Goal: Task Accomplishment & Management: Use online tool/utility

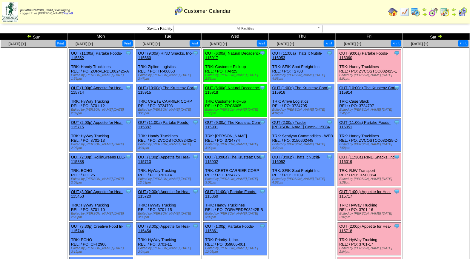
click at [374, 155] on link "OUT (11:30a) RIND Snacks, Inc-116019" at bounding box center [368, 159] width 57 height 9
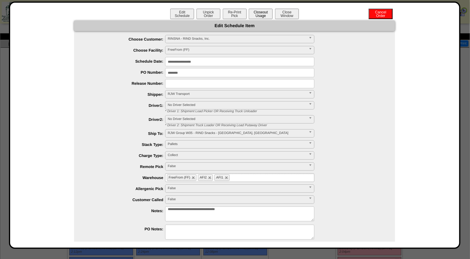
click at [259, 13] on button "Closeout Usage" at bounding box center [261, 14] width 24 height 10
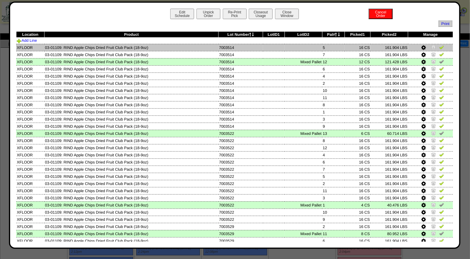
click at [439, 48] on img at bounding box center [441, 47] width 5 height 5
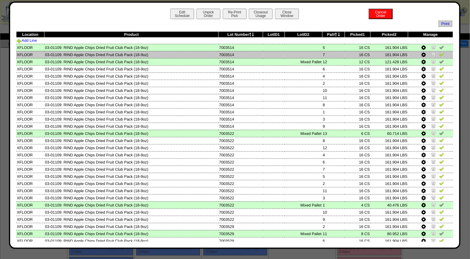
click at [439, 53] on img at bounding box center [441, 54] width 5 height 5
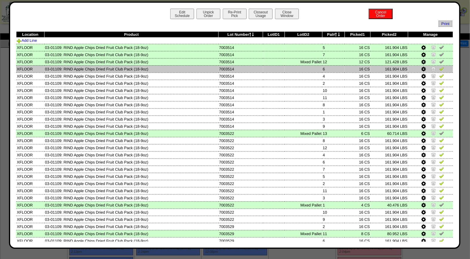
click at [439, 70] on img at bounding box center [441, 68] width 5 height 5
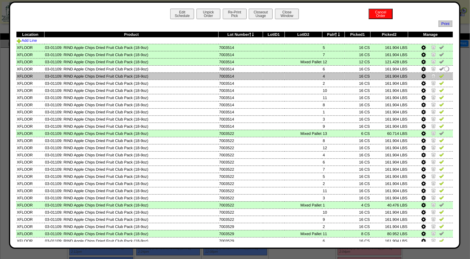
click at [439, 76] on img at bounding box center [441, 75] width 5 height 5
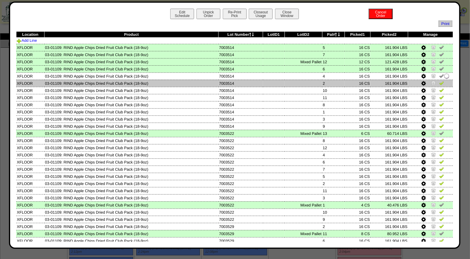
click at [439, 84] on img at bounding box center [441, 83] width 5 height 5
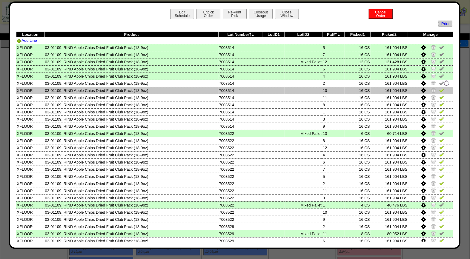
click at [439, 90] on img at bounding box center [441, 90] width 5 height 5
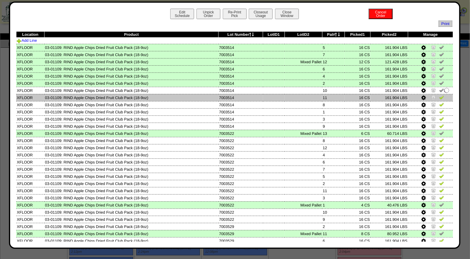
click at [439, 98] on img at bounding box center [441, 97] width 5 height 5
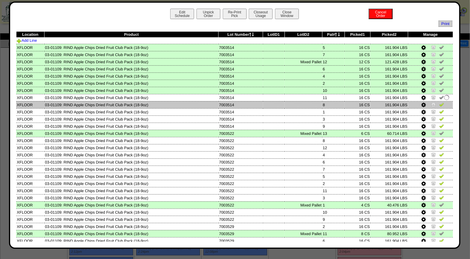
click at [439, 105] on img at bounding box center [441, 104] width 5 height 5
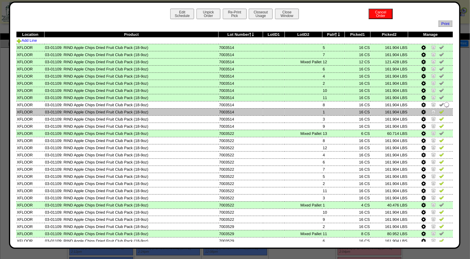
click at [439, 112] on img at bounding box center [441, 111] width 5 height 5
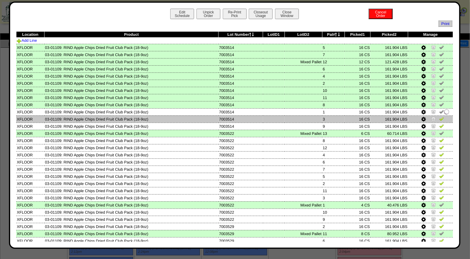
click at [439, 117] on img at bounding box center [441, 118] width 5 height 5
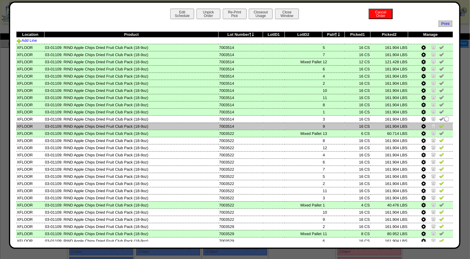
click at [439, 126] on img at bounding box center [441, 126] width 5 height 5
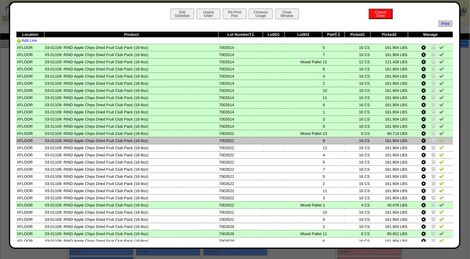
click at [439, 140] on img at bounding box center [441, 140] width 5 height 5
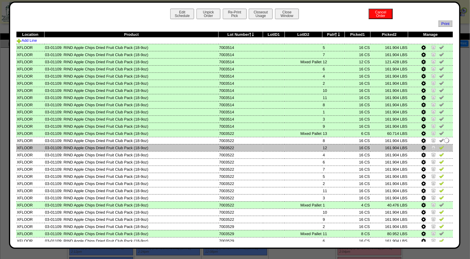
click at [439, 145] on img at bounding box center [441, 147] width 5 height 5
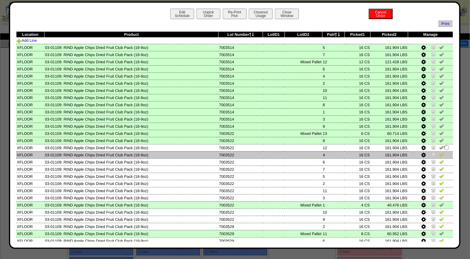
click at [439, 154] on img at bounding box center [441, 154] width 5 height 5
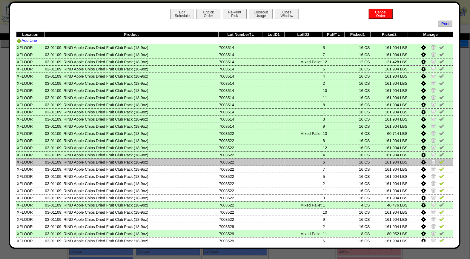
click at [439, 160] on img at bounding box center [441, 162] width 5 height 5
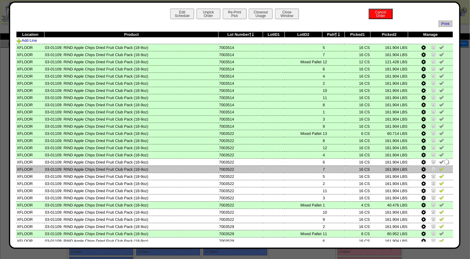
click at [439, 168] on img at bounding box center [441, 169] width 5 height 5
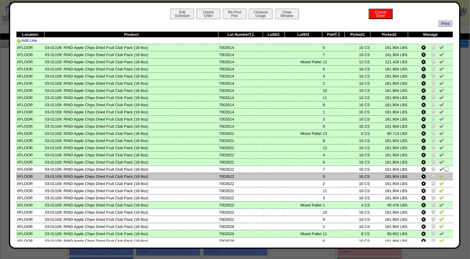
click at [439, 174] on img at bounding box center [441, 176] width 5 height 5
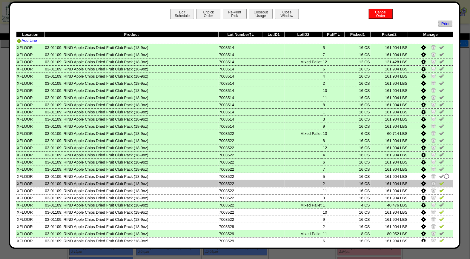
click at [439, 182] on img at bounding box center [441, 183] width 5 height 5
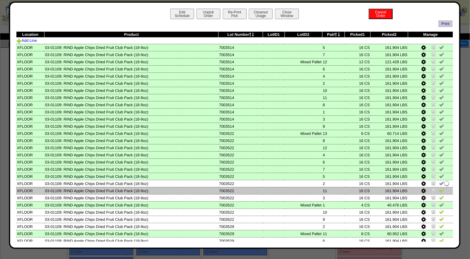
click at [439, 188] on img at bounding box center [441, 190] width 5 height 5
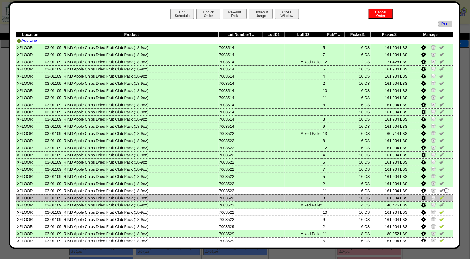
click at [439, 195] on img at bounding box center [441, 197] width 5 height 5
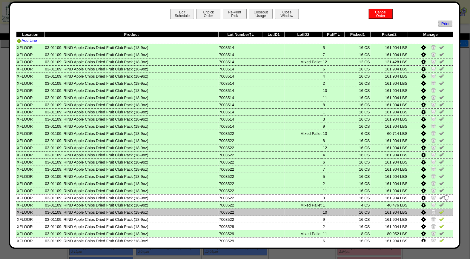
click at [439, 210] on img at bounding box center [441, 212] width 5 height 5
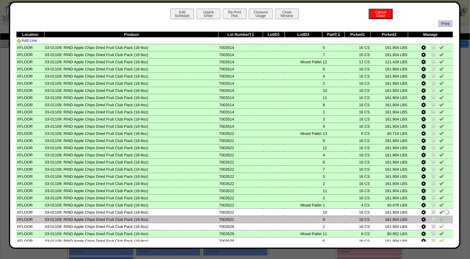
click at [439, 218] on img at bounding box center [441, 219] width 5 height 5
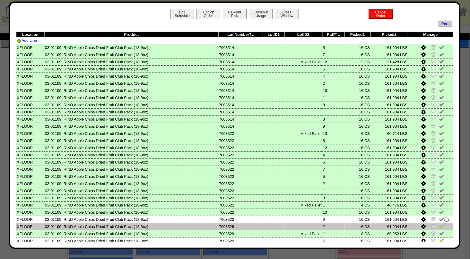
click at [439, 224] on img at bounding box center [441, 226] width 5 height 5
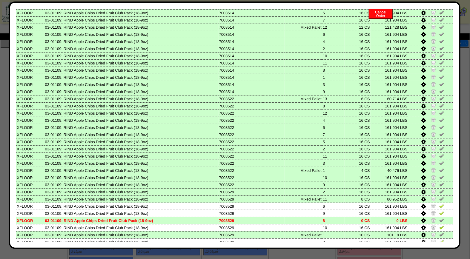
scroll to position [57, 0]
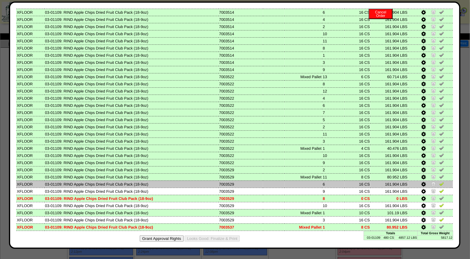
click at [439, 182] on img at bounding box center [441, 184] width 5 height 5
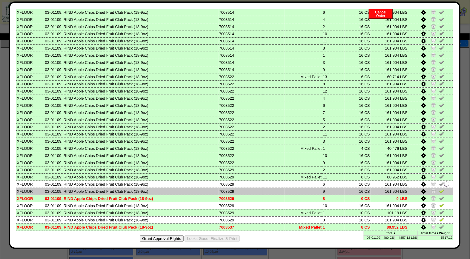
click at [439, 189] on img at bounding box center [441, 191] width 5 height 5
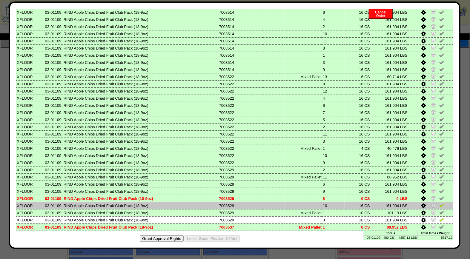
click at [439, 203] on img at bounding box center [441, 205] width 5 height 5
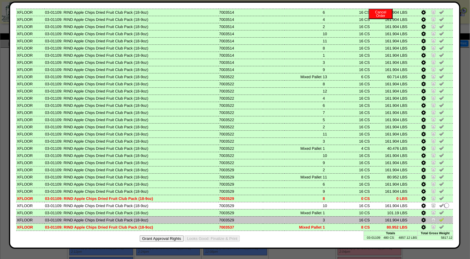
click at [439, 217] on img at bounding box center [441, 219] width 5 height 5
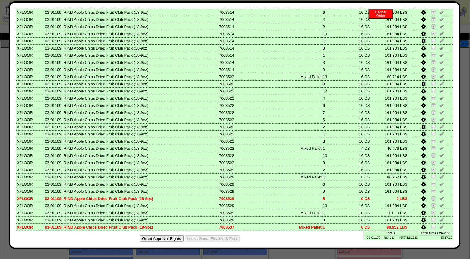
scroll to position [0, 0]
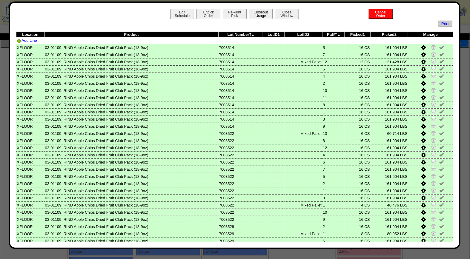
click at [260, 11] on button "Closeout Usage" at bounding box center [261, 14] width 24 height 10
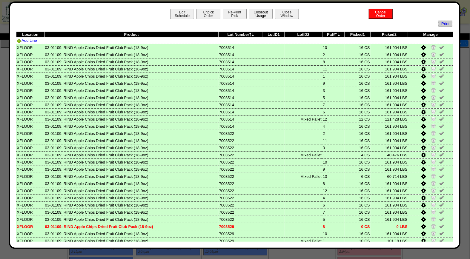
click at [264, 14] on button "Closeout Usage" at bounding box center [261, 14] width 24 height 10
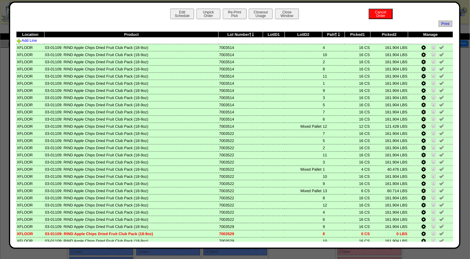
scroll to position [57, 0]
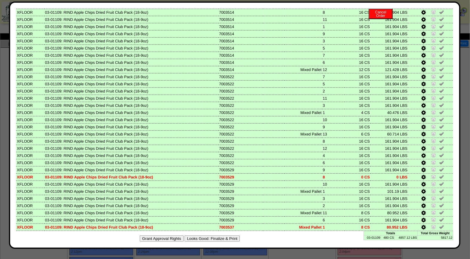
click at [222, 236] on button "Looks Good: Finalize & Print" at bounding box center [212, 239] width 55 height 6
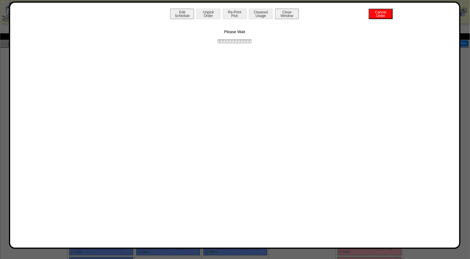
scroll to position [0, 0]
click at [241, 14] on button "Print BOL" at bounding box center [235, 14] width 24 height 10
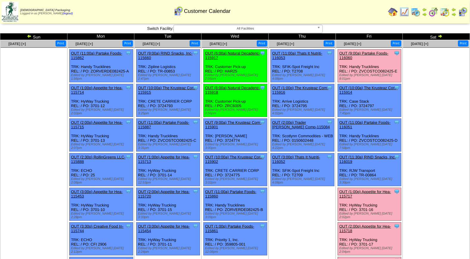
click at [359, 190] on link "OUT (1:00p) Appetite for Hea-115717" at bounding box center [366, 194] width 52 height 9
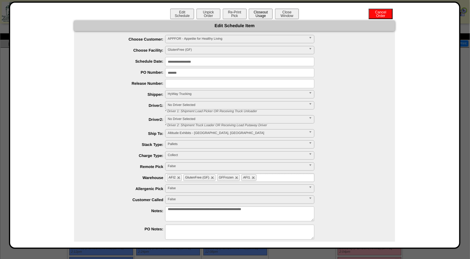
click at [260, 16] on button "Closeout Usage" at bounding box center [261, 14] width 24 height 10
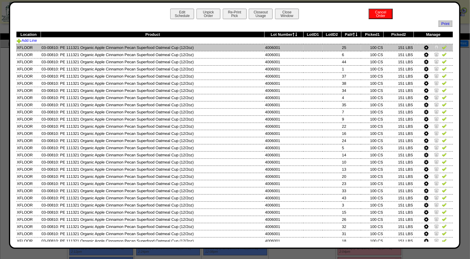
click at [442, 48] on img at bounding box center [444, 47] width 5 height 5
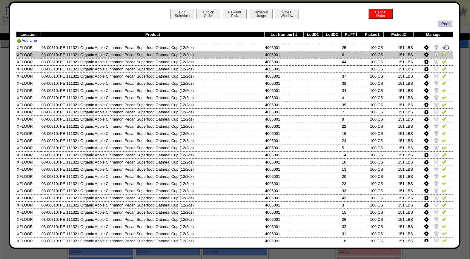
click at [442, 54] on img at bounding box center [444, 54] width 5 height 5
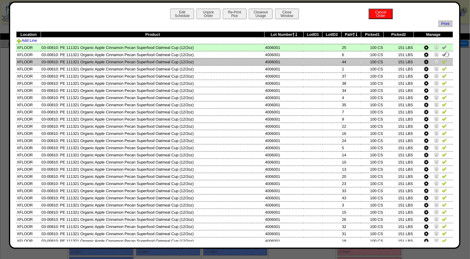
click at [442, 60] on img at bounding box center [444, 61] width 5 height 5
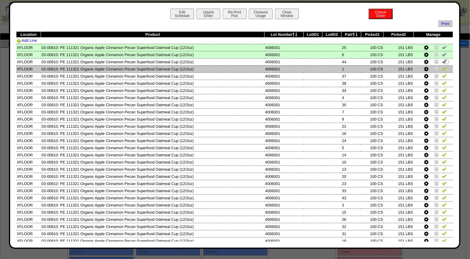
click at [442, 70] on img at bounding box center [444, 68] width 5 height 5
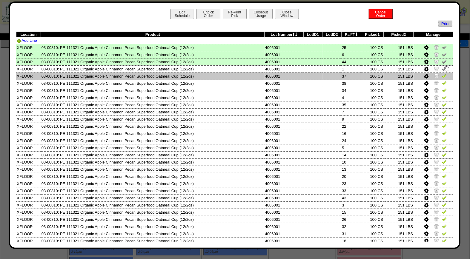
click at [442, 76] on td at bounding box center [433, 76] width 39 height 7
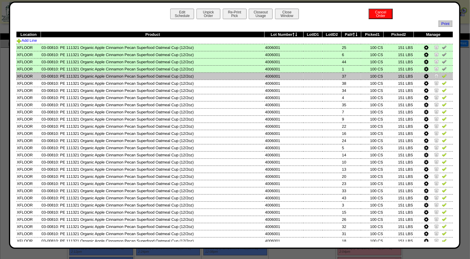
click at [442, 77] on img at bounding box center [444, 75] width 5 height 5
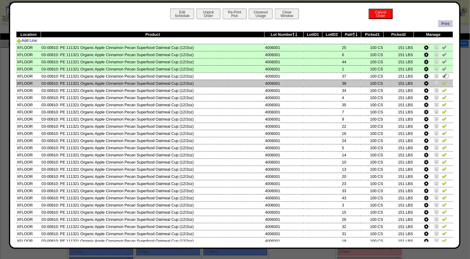
click at [442, 83] on img at bounding box center [444, 83] width 5 height 5
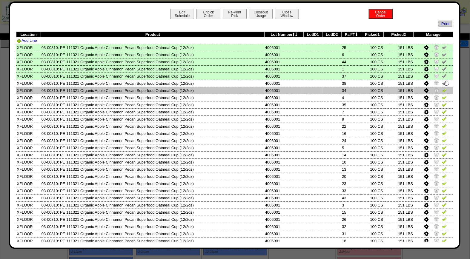
click at [442, 88] on img at bounding box center [444, 90] width 5 height 5
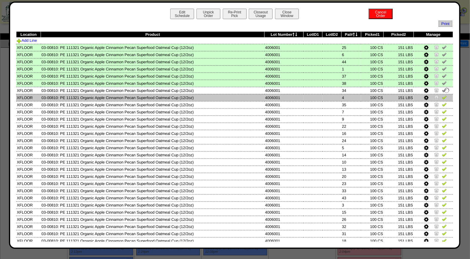
click at [442, 96] on img at bounding box center [444, 97] width 5 height 5
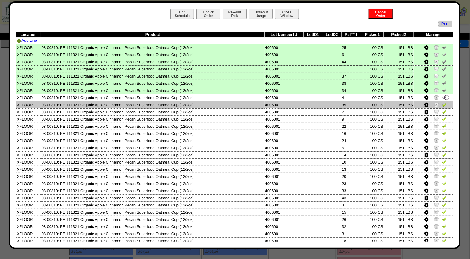
click at [442, 102] on img at bounding box center [444, 104] width 5 height 5
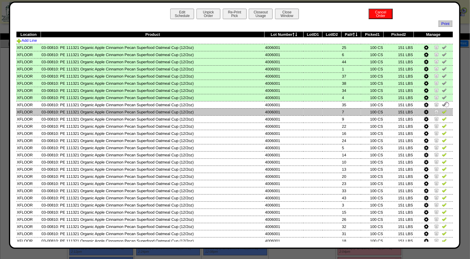
click at [442, 110] on img at bounding box center [444, 111] width 5 height 5
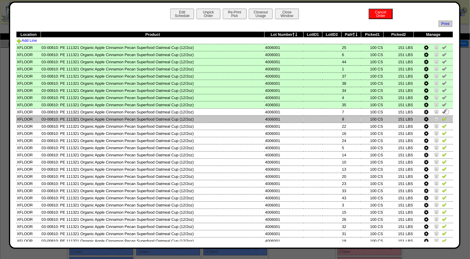
click at [442, 117] on img at bounding box center [444, 118] width 5 height 5
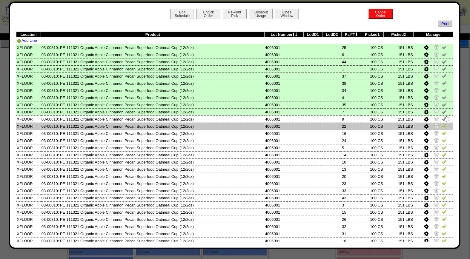
click at [442, 124] on img at bounding box center [444, 126] width 5 height 5
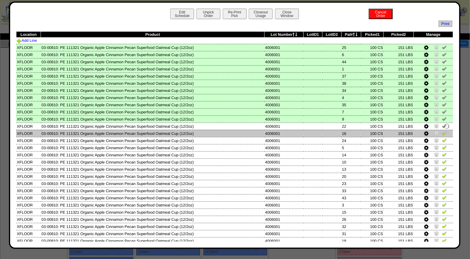
click at [442, 134] on img at bounding box center [444, 133] width 5 height 5
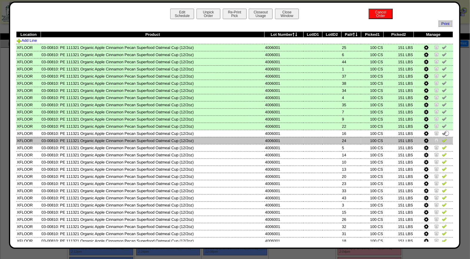
click at [441, 142] on td at bounding box center [433, 140] width 39 height 7
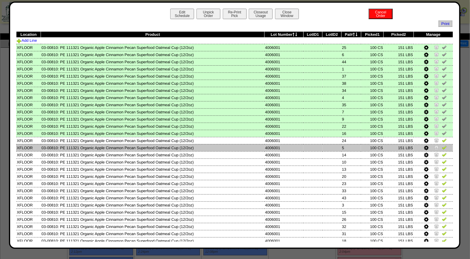
click at [442, 145] on img at bounding box center [444, 147] width 5 height 5
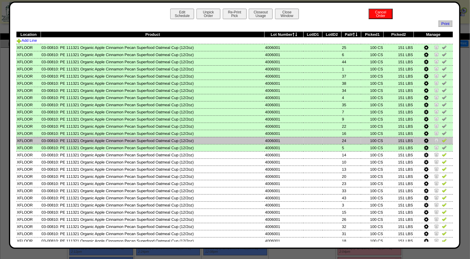
click at [442, 140] on img at bounding box center [444, 140] width 5 height 5
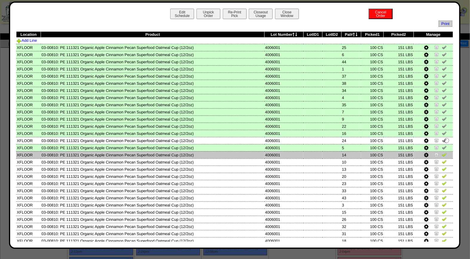
click at [442, 152] on img at bounding box center [444, 154] width 5 height 5
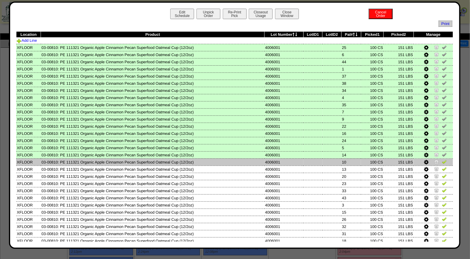
click at [442, 161] on img at bounding box center [444, 162] width 5 height 5
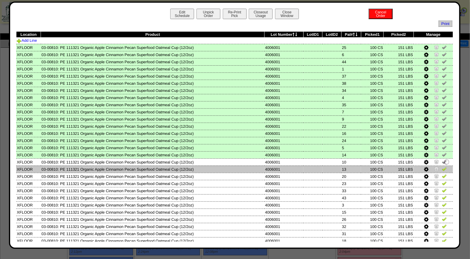
click at [442, 167] on img at bounding box center [444, 169] width 5 height 5
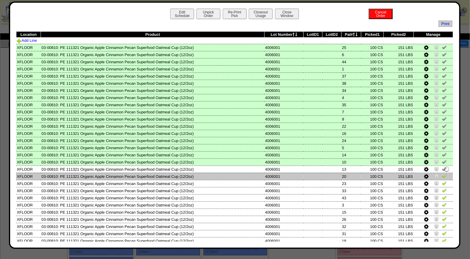
click at [442, 174] on img at bounding box center [444, 176] width 5 height 5
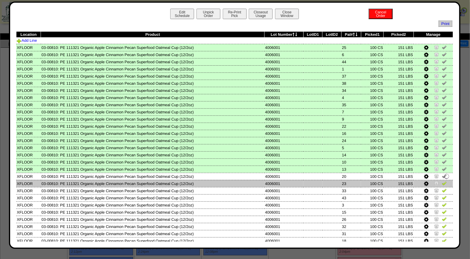
click at [442, 181] on img at bounding box center [444, 183] width 5 height 5
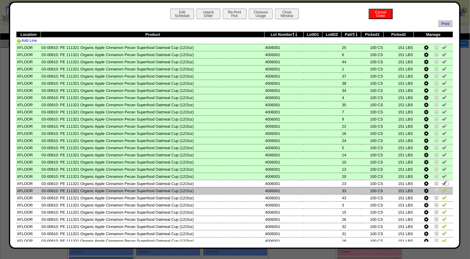
click at [442, 188] on img at bounding box center [444, 190] width 5 height 5
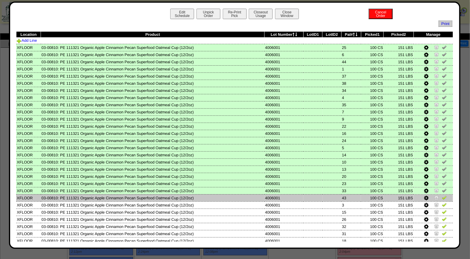
click at [442, 196] on img at bounding box center [444, 197] width 5 height 5
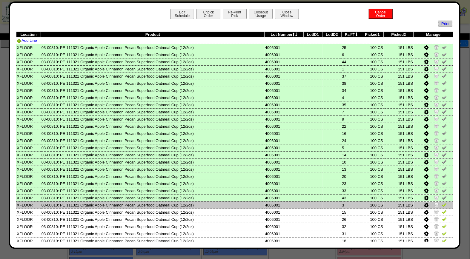
click at [442, 203] on img at bounding box center [444, 205] width 5 height 5
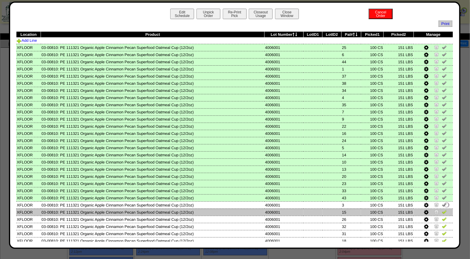
click at [442, 211] on img at bounding box center [444, 212] width 5 height 5
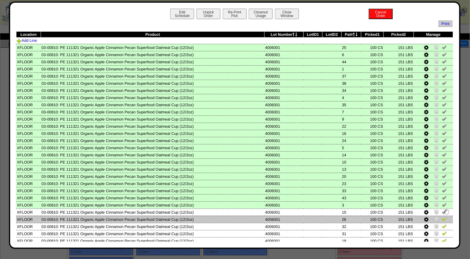
click at [442, 217] on img at bounding box center [444, 219] width 5 height 5
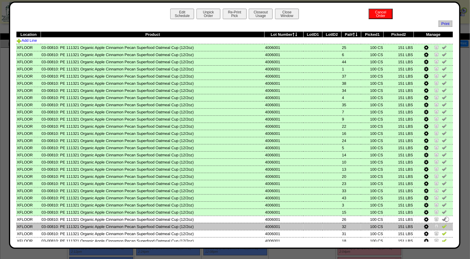
click at [442, 224] on img at bounding box center [444, 226] width 5 height 5
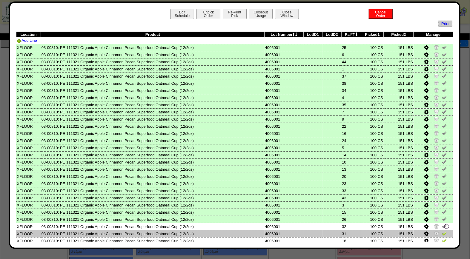
click at [442, 231] on img at bounding box center [444, 233] width 5 height 5
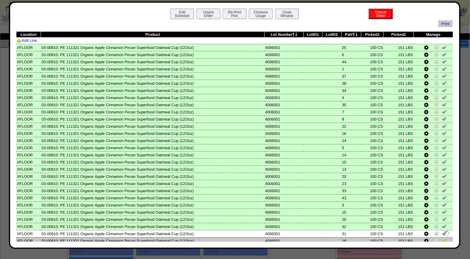
click at [442, 238] on img at bounding box center [444, 240] width 5 height 5
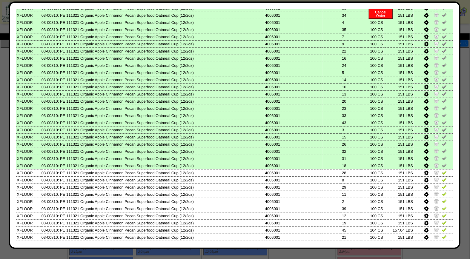
scroll to position [115, 0]
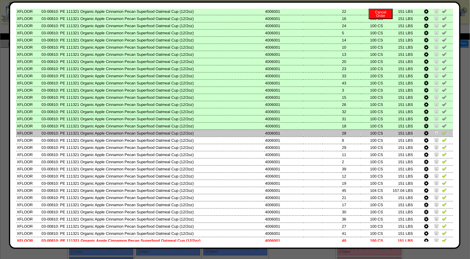
click at [442, 131] on img at bounding box center [444, 133] width 5 height 5
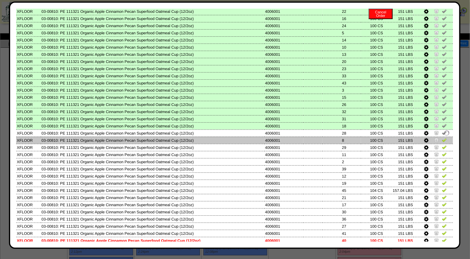
click at [442, 138] on img at bounding box center [444, 140] width 5 height 5
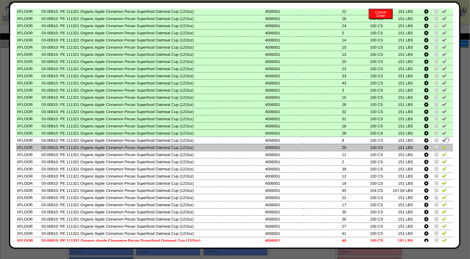
click at [442, 145] on img at bounding box center [444, 147] width 5 height 5
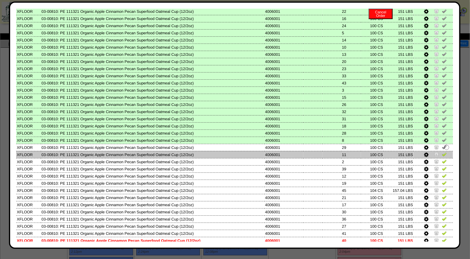
click at [442, 152] on img at bounding box center [444, 154] width 5 height 5
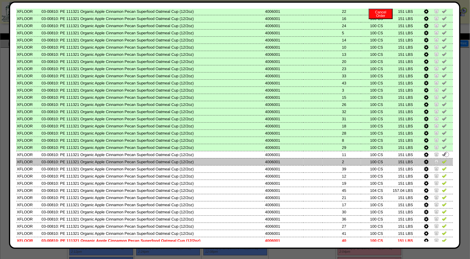
click at [442, 159] on img at bounding box center [444, 161] width 5 height 5
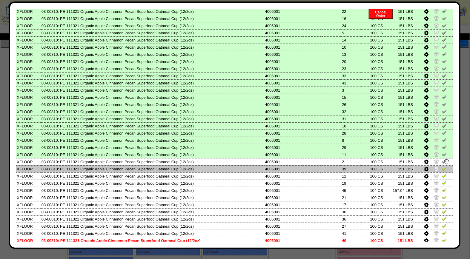
click at [442, 166] on img at bounding box center [444, 168] width 5 height 5
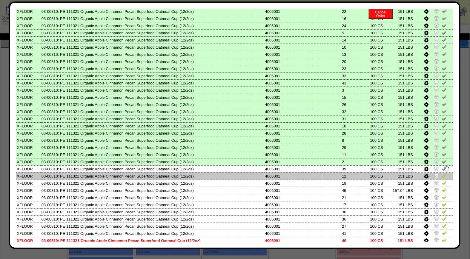
click at [442, 174] on img at bounding box center [444, 176] width 5 height 5
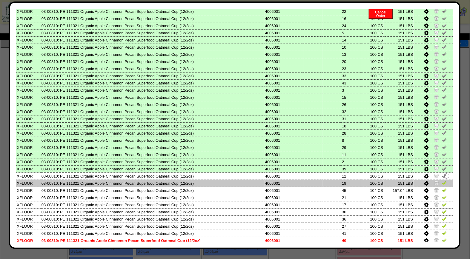
click at [442, 181] on img at bounding box center [444, 183] width 5 height 5
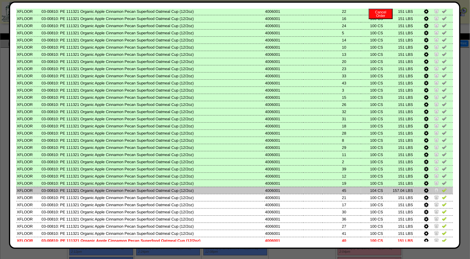
click at [442, 188] on img at bounding box center [444, 190] width 5 height 5
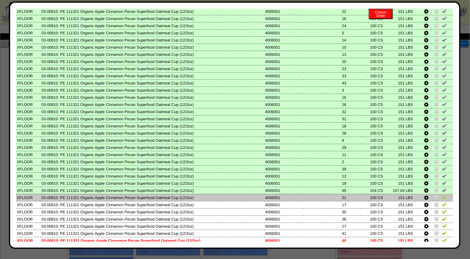
click at [442, 195] on img at bounding box center [444, 197] width 5 height 5
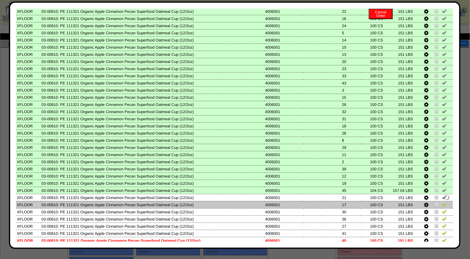
click at [442, 202] on img at bounding box center [444, 204] width 5 height 5
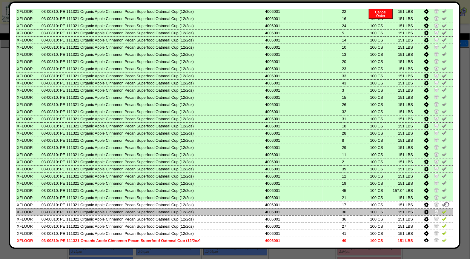
click at [442, 209] on img at bounding box center [444, 211] width 5 height 5
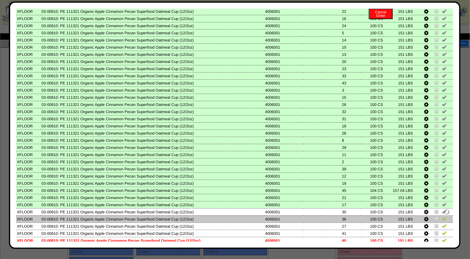
drag, startPoint x: 440, startPoint y: 211, endPoint x: 440, endPoint y: 216, distance: 4.5
click at [442, 217] on img at bounding box center [444, 219] width 5 height 5
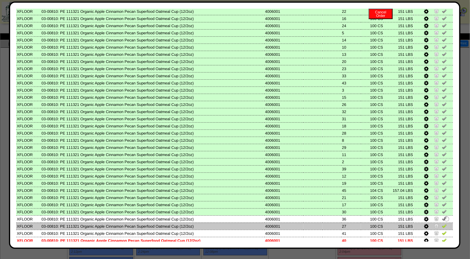
click at [442, 224] on img at bounding box center [444, 226] width 5 height 5
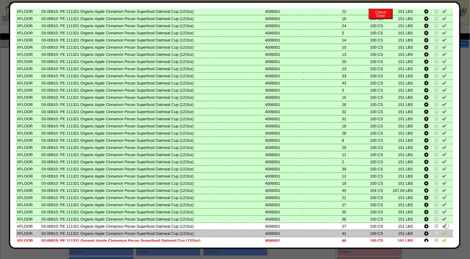
click at [442, 231] on img at bounding box center [444, 233] width 5 height 5
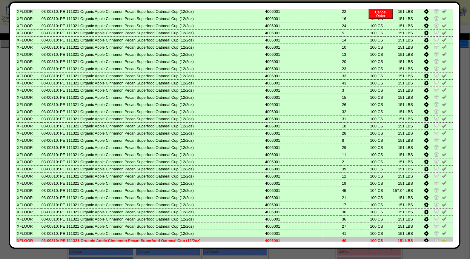
click at [442, 238] on img at bounding box center [444, 240] width 5 height 5
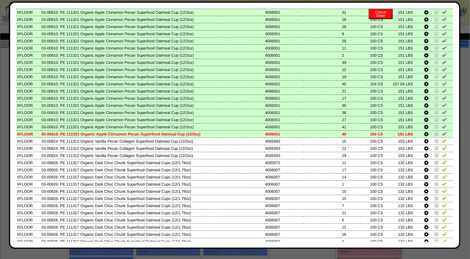
scroll to position [243, 0]
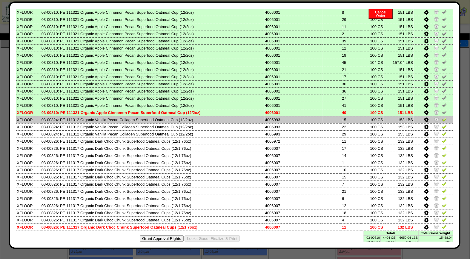
click at [442, 117] on img at bounding box center [444, 119] width 5 height 5
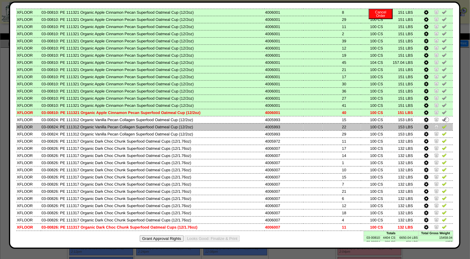
click at [442, 124] on img at bounding box center [444, 126] width 5 height 5
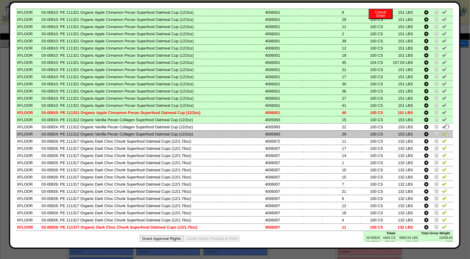
click at [442, 131] on img at bounding box center [444, 133] width 5 height 5
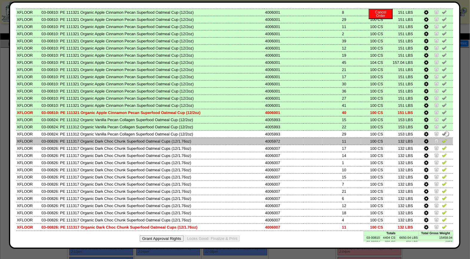
drag, startPoint x: 440, startPoint y: 134, endPoint x: 440, endPoint y: 138, distance: 3.3
click at [442, 139] on img at bounding box center [444, 141] width 5 height 5
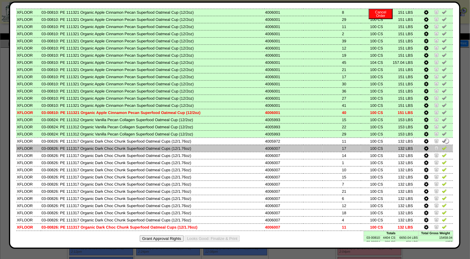
click at [442, 146] on img at bounding box center [444, 148] width 5 height 5
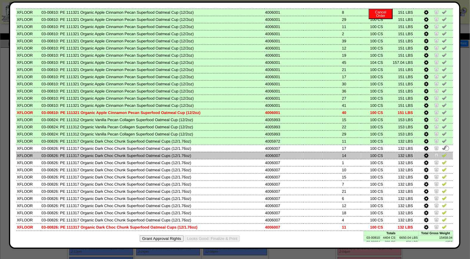
click at [442, 153] on img at bounding box center [444, 155] width 5 height 5
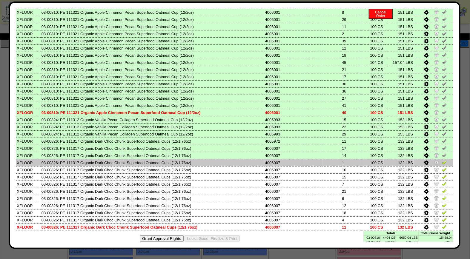
click at [442, 160] on img at bounding box center [444, 162] width 5 height 5
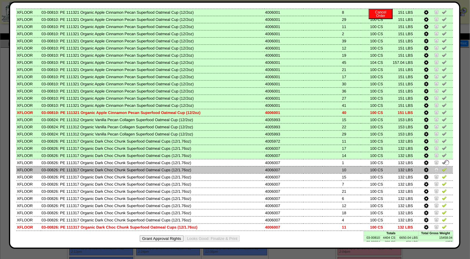
click at [442, 167] on img at bounding box center [444, 169] width 5 height 5
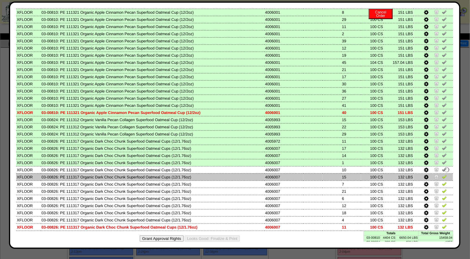
click at [442, 174] on img at bounding box center [444, 176] width 5 height 5
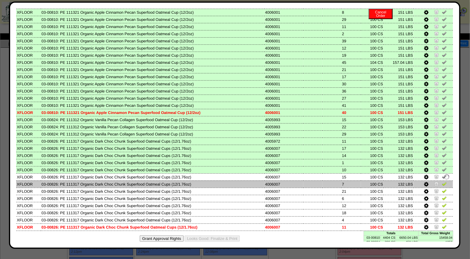
click at [442, 182] on img at bounding box center [444, 184] width 5 height 5
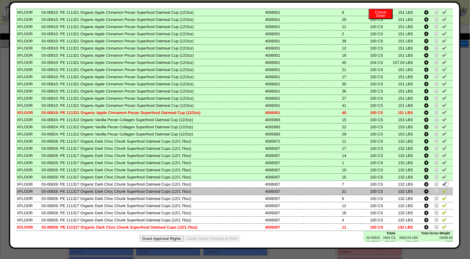
click at [442, 189] on img at bounding box center [444, 191] width 5 height 5
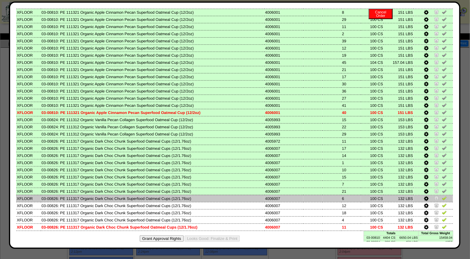
click at [442, 196] on img at bounding box center [444, 198] width 5 height 5
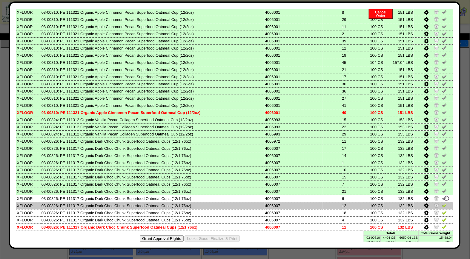
click at [442, 203] on img at bounding box center [444, 205] width 5 height 5
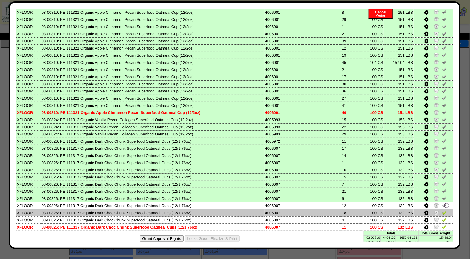
click at [442, 210] on img at bounding box center [444, 212] width 5 height 5
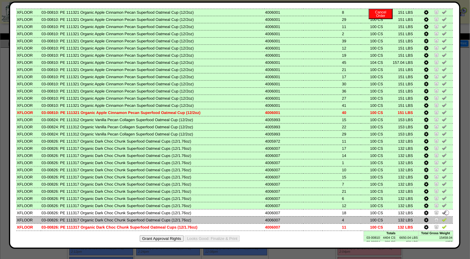
click at [442, 217] on img at bounding box center [444, 219] width 5 height 5
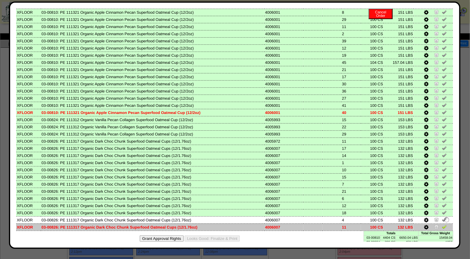
click at [442, 225] on img at bounding box center [444, 227] width 5 height 5
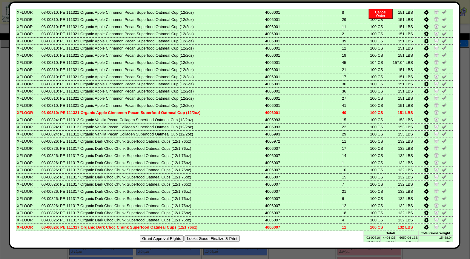
click at [220, 236] on button "Looks Good: Finalize & Print" at bounding box center [212, 239] width 55 height 6
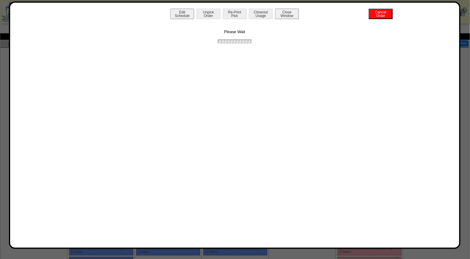
scroll to position [0, 0]
click at [232, 13] on button "Print BOL" at bounding box center [235, 14] width 24 height 10
